Goal: Information Seeking & Learning: Learn about a topic

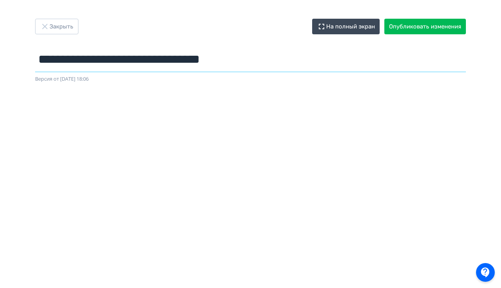
click at [135, 59] on input "**********" at bounding box center [250, 59] width 430 height 25
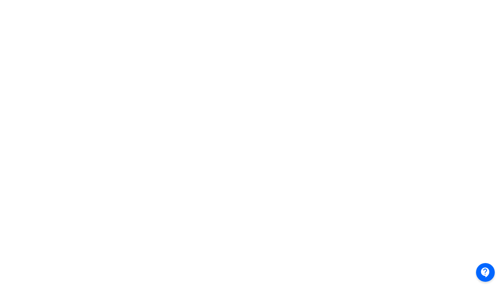
scroll to position [161, 0]
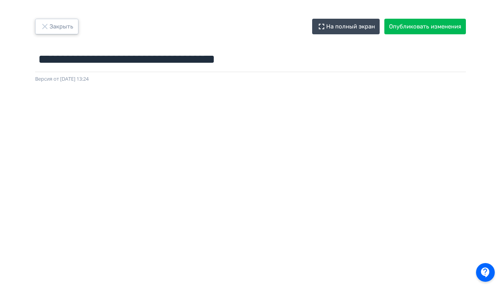
click at [62, 29] on button "Закрыть" at bounding box center [56, 27] width 43 height 16
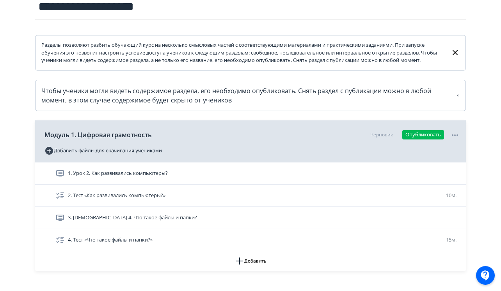
scroll to position [152, 0]
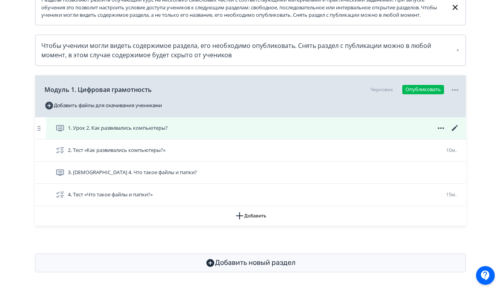
click at [311, 129] on div "1. Урок 2. Как развивались компьютеры?" at bounding box center [257, 128] width 404 height 9
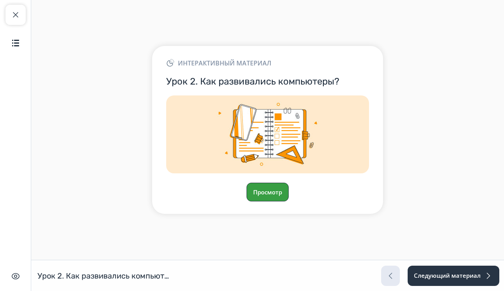
click at [267, 184] on button "Просмотр" at bounding box center [267, 192] width 42 height 19
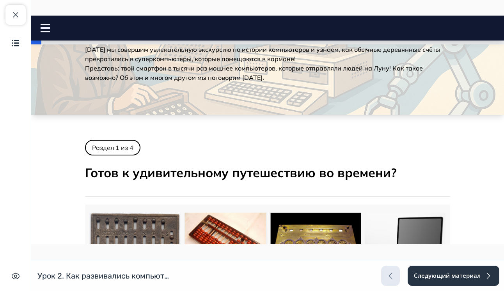
scroll to position [227, 0]
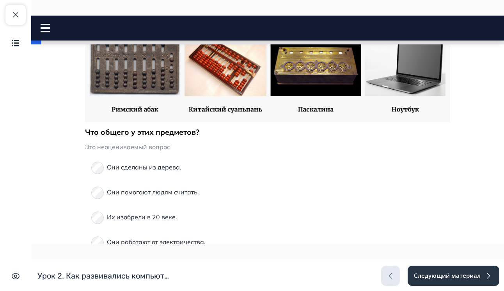
click at [144, 214] on p "Их изобрели в 20 веке." at bounding box center [142, 217] width 70 height 9
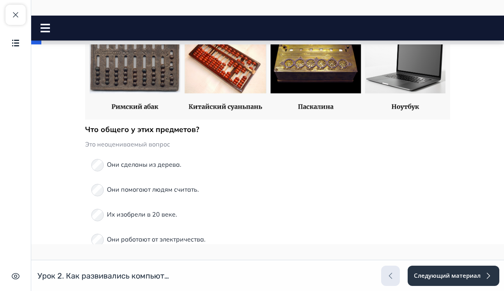
scroll to position [235, 0]
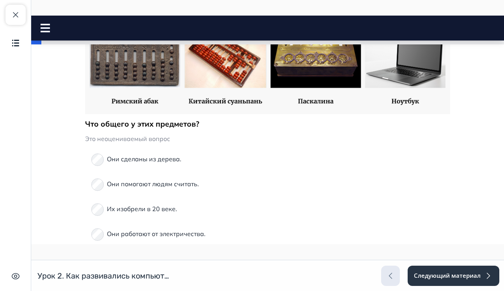
click at [145, 217] on label "Их изобрели в 20 веке." at bounding box center [142, 209] width 70 height 19
click at [144, 212] on p "Их изобрели в 20 веке." at bounding box center [142, 208] width 70 height 9
click at [103, 208] on div "Их изобрели в 20 веке." at bounding box center [267, 209] width 352 height 19
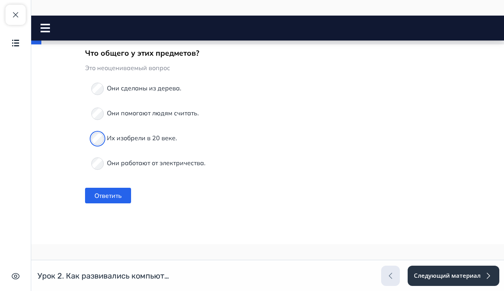
scroll to position [309, 0]
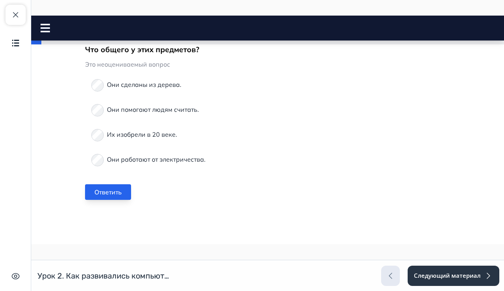
click at [120, 192] on button "Ответить" at bounding box center [108, 192] width 46 height 16
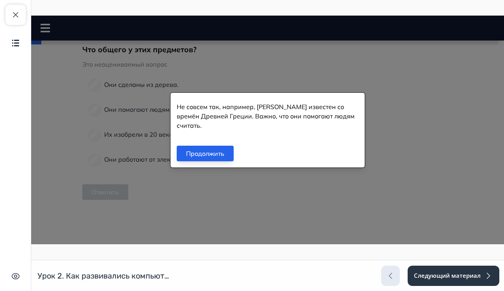
click at [219, 151] on button "Продолжить" at bounding box center [205, 154] width 57 height 16
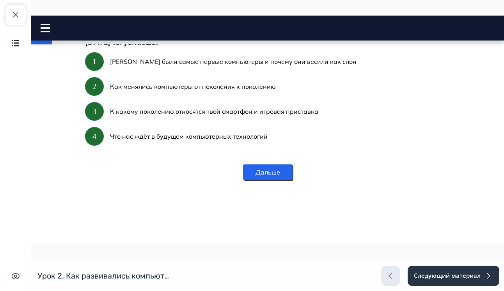
scroll to position [494, 0]
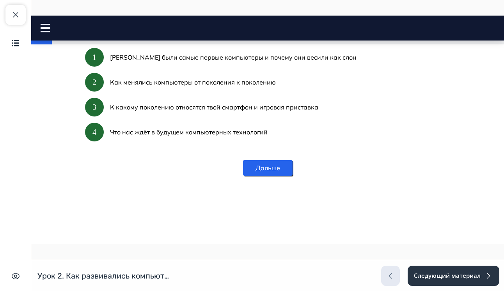
click at [264, 173] on button "Дальше" at bounding box center [268, 168] width 50 height 16
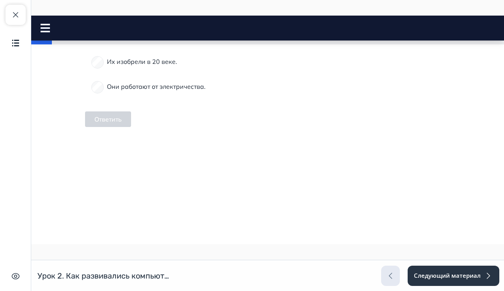
scroll to position [462, 0]
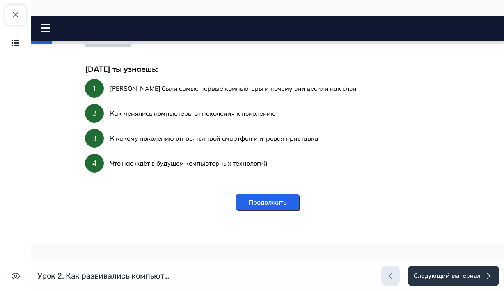
click at [265, 197] on button "Продолжить" at bounding box center [267, 203] width 63 height 16
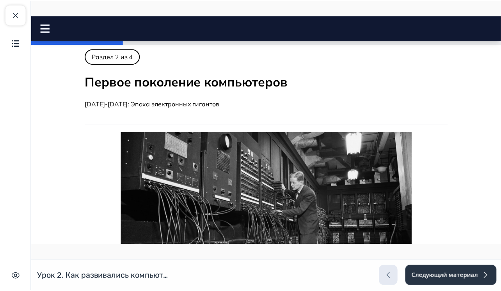
scroll to position [5, 0]
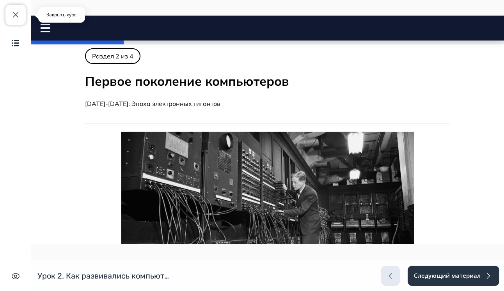
click at [18, 16] on span "button" at bounding box center [15, 14] width 9 height 9
